Goal: Find specific page/section: Find specific page/section

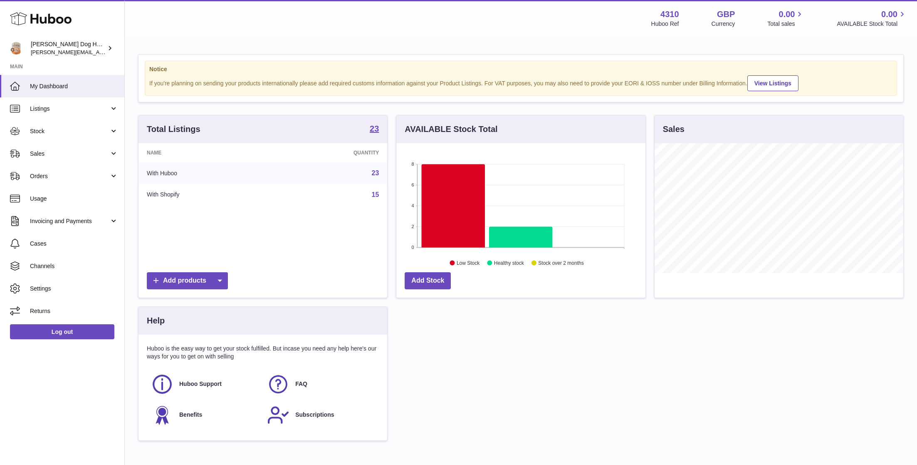
scroll to position [130, 248]
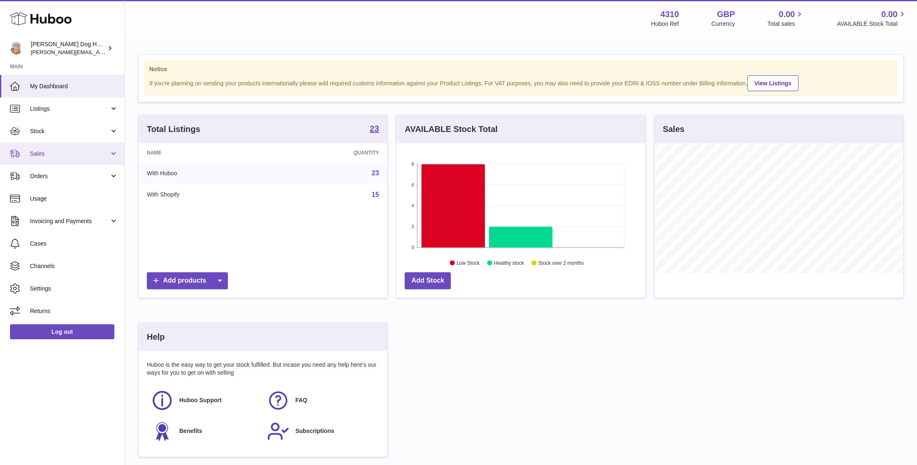
click at [39, 149] on link "Sales" at bounding box center [62, 153] width 124 height 22
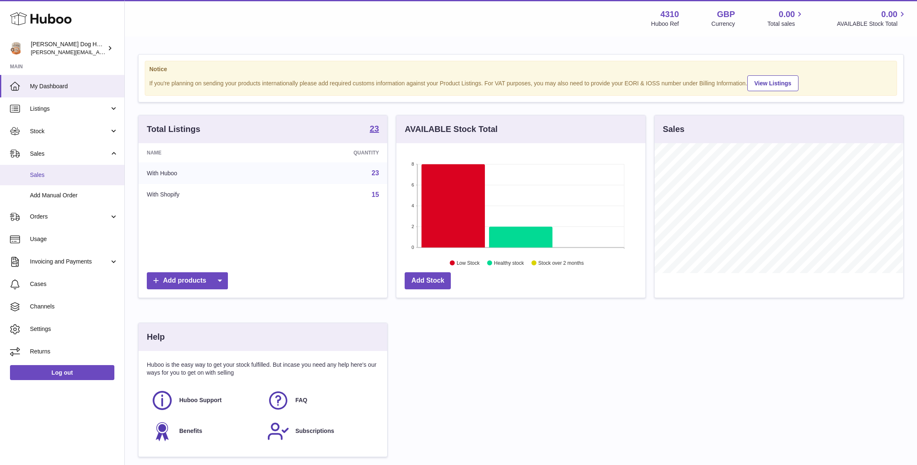
click at [34, 177] on span "Sales" at bounding box center [74, 175] width 88 height 8
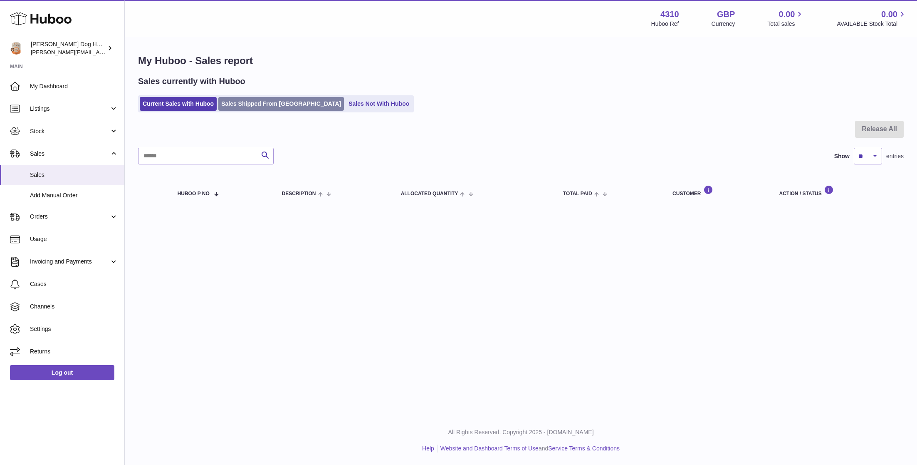
click at [231, 103] on link "Sales Shipped From [GEOGRAPHIC_DATA]" at bounding box center [281, 104] width 126 height 14
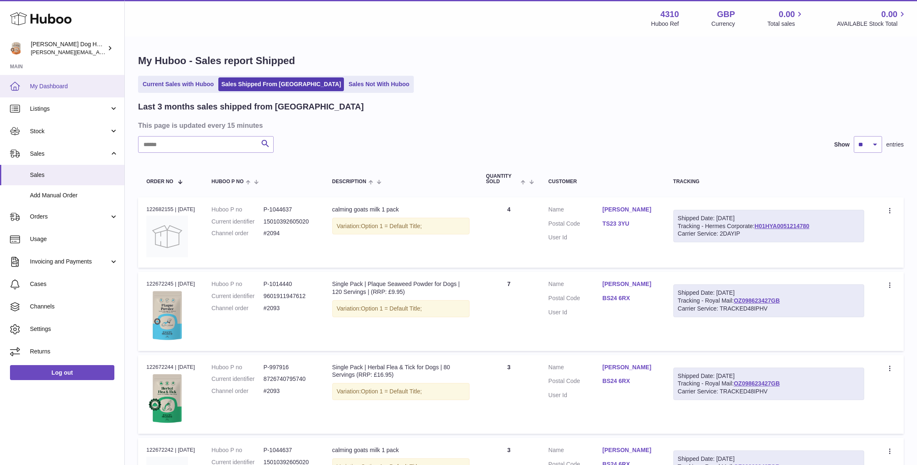
click at [49, 81] on link "My Dashboard" at bounding box center [62, 86] width 124 height 22
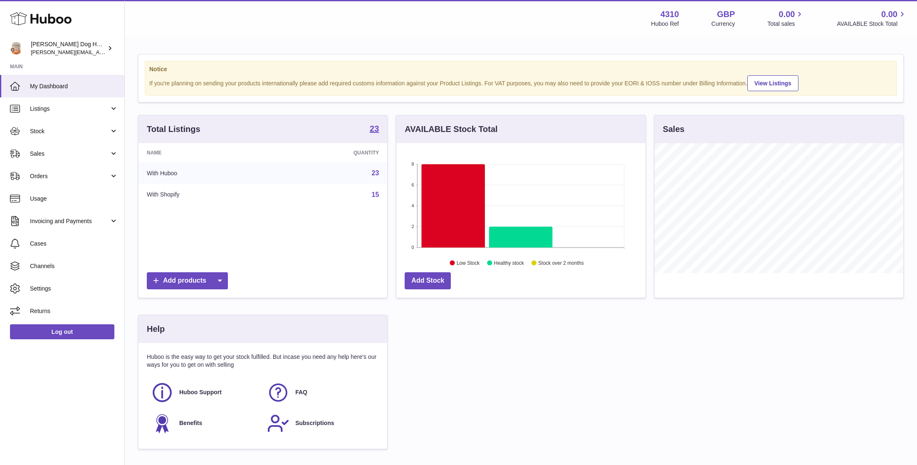
scroll to position [130, 248]
